Goal: Transaction & Acquisition: Subscribe to service/newsletter

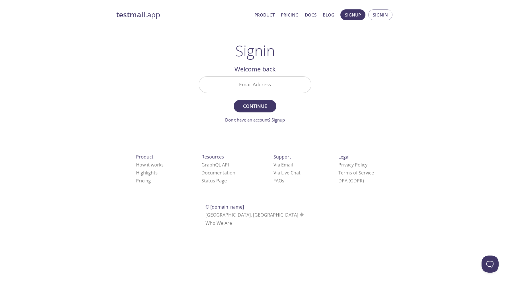
click at [302, 83] on input "Email Address" at bounding box center [255, 85] width 112 height 16
type input "[PERSON_NAME][EMAIL_ADDRESS][DOMAIN_NAME]"
click at [263, 108] on span "Continue" at bounding box center [255, 106] width 30 height 8
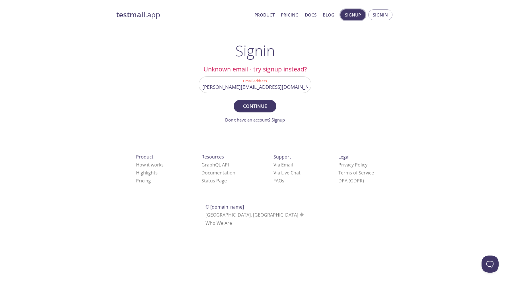
click at [350, 11] on button "Signup" at bounding box center [352, 14] width 25 height 11
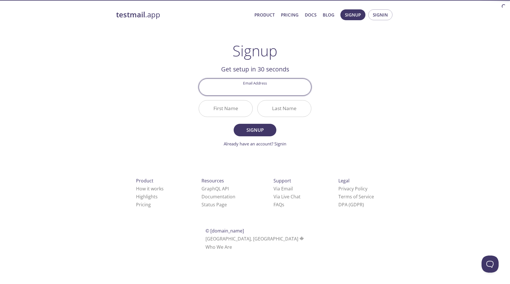
click at [261, 90] on input "Email Address" at bounding box center [255, 87] width 112 height 16
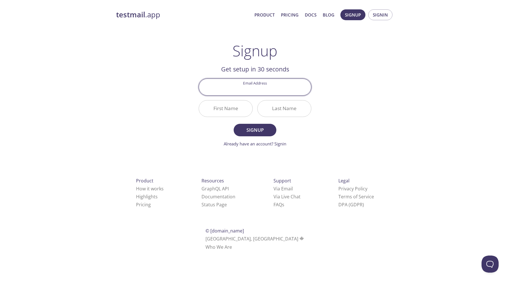
type input "[PERSON_NAME][EMAIL_ADDRESS][DOMAIN_NAME]"
click at [229, 111] on input "First Name" at bounding box center [225, 108] width 53 height 16
type input "[PERSON_NAME]"
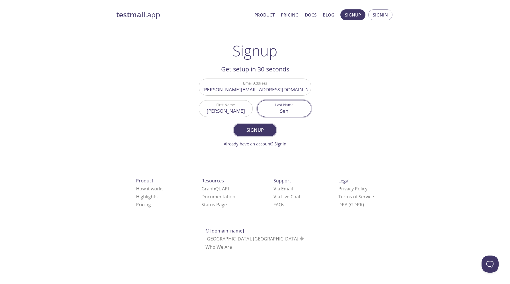
type input "Sen"
click at [257, 129] on span "Signup" at bounding box center [255, 130] width 30 height 8
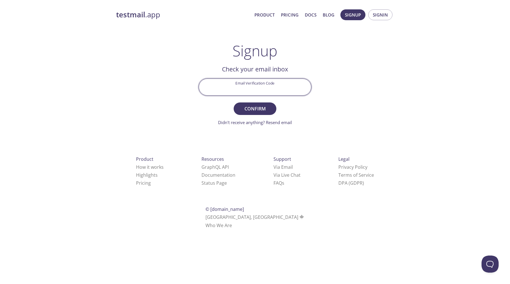
click at [287, 82] on input "Email Verification Code" at bounding box center [255, 87] width 112 height 16
paste input "CWPRMXZ"
type input "CWPRMXZ"
click at [252, 110] on span "Confirm" at bounding box center [255, 109] width 30 height 8
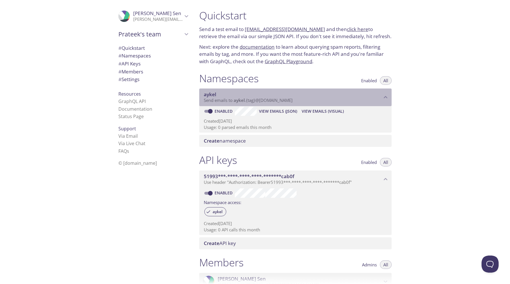
click at [237, 101] on span "aykel" at bounding box center [239, 100] width 11 height 6
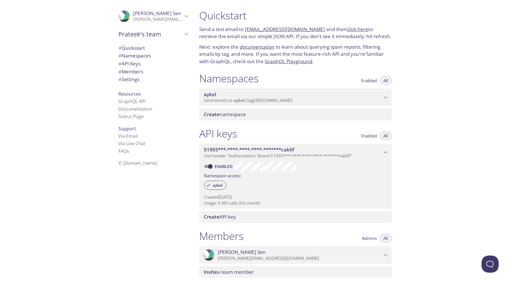
click at [237, 101] on span "aykel" at bounding box center [239, 100] width 11 height 6
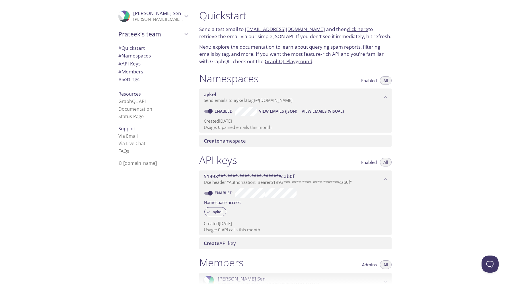
drag, startPoint x: 233, startPoint y: 101, endPoint x: 172, endPoint y: 115, distance: 62.2
click at [172, 115] on div ".cls-1 { fill: #6d5ca8; } .cls-2 { fill: #3fc191; } .cls-3 { fill: #3b4752; } .…" at bounding box center [255, 142] width 510 height 284
click at [280, 111] on span "View Emails (JSON)" at bounding box center [278, 111] width 38 height 7
click at [336, 112] on span "View Emails (Visual)" at bounding box center [323, 111] width 42 height 7
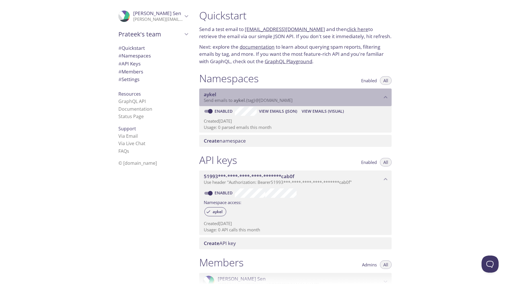
click at [212, 94] on span "aykel" at bounding box center [210, 94] width 13 height 7
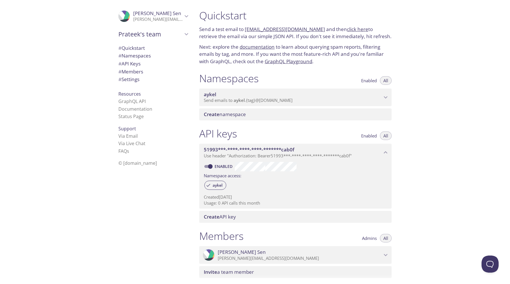
click at [212, 94] on span "aykel" at bounding box center [210, 94] width 13 height 7
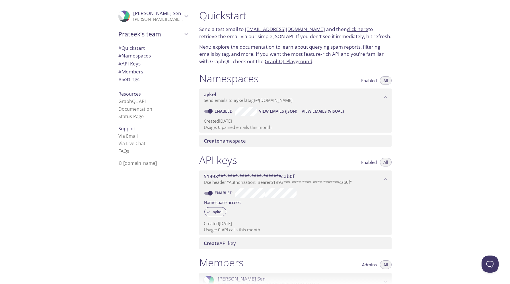
click at [280, 29] on link "[EMAIL_ADDRESS][DOMAIN_NAME]" at bounding box center [285, 29] width 80 height 7
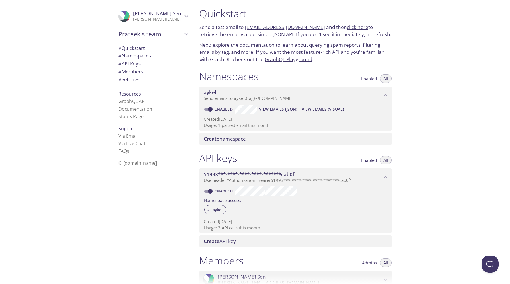
click at [351, 26] on link "click here" at bounding box center [357, 27] width 21 height 7
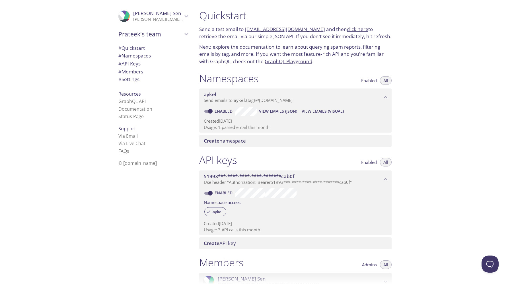
click at [271, 29] on link "[EMAIL_ADDRESS][DOMAIN_NAME]" at bounding box center [285, 29] width 80 height 7
click at [353, 29] on link "click here" at bounding box center [357, 29] width 21 height 7
click at [329, 24] on div "Quickstart Send a test email to aykel.test@inbox.testmail.app and then click he…" at bounding box center [295, 37] width 201 height 63
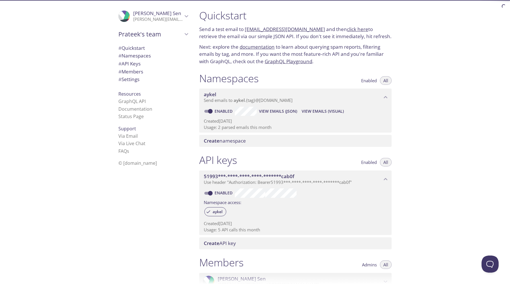
click at [347, 29] on link "click here" at bounding box center [357, 29] width 21 height 7
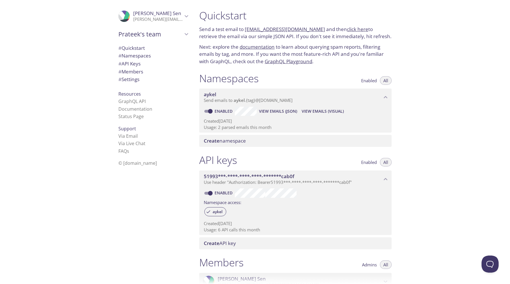
click at [400, 44] on div "Quickstart Send a test email to [EMAIL_ADDRESS][DOMAIN_NAME] and then click her…" at bounding box center [352, 142] width 315 height 284
click at [350, 29] on link "click here" at bounding box center [357, 29] width 21 height 7
click at [343, 62] on p "Next: explore the documentation to learn about querying spam reports, filtering…" at bounding box center [295, 54] width 192 height 22
click at [317, 179] on span "51993***-****-****-****-*******cab0f" at bounding box center [293, 176] width 178 height 6
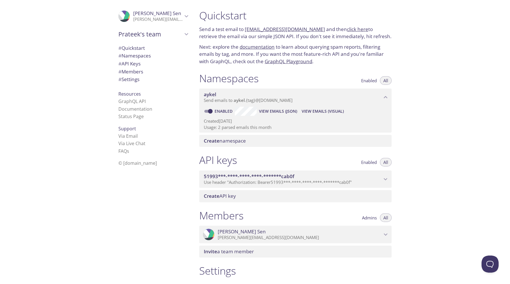
click at [274, 177] on span "51993***-****-****-****-*******cab0f" at bounding box center [249, 176] width 90 height 7
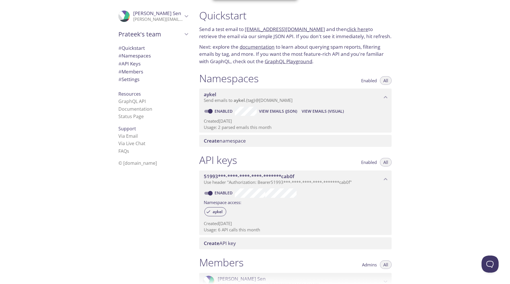
click at [90, 69] on div ".cls-1 { fill: #6d5ca8; } .cls-2 { fill: #3fc191; } .cls-3 { fill: #3b4752; } .…" at bounding box center [97, 142] width 195 height 284
